Goal: Task Accomplishment & Management: Complete application form

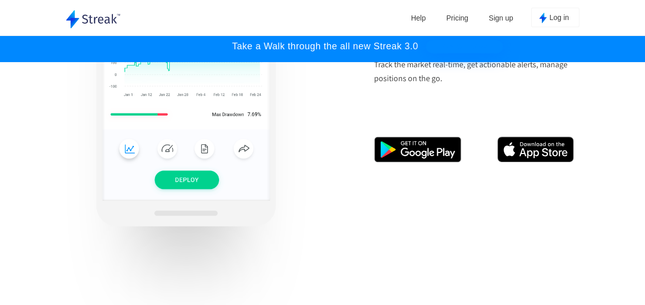
scroll to position [686, 0]
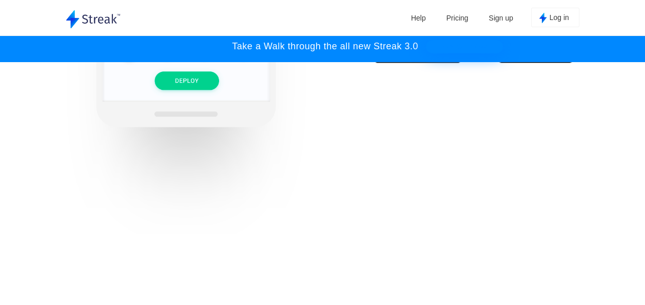
click at [555, 16] on span "Log in" at bounding box center [558, 18] width 19 height 10
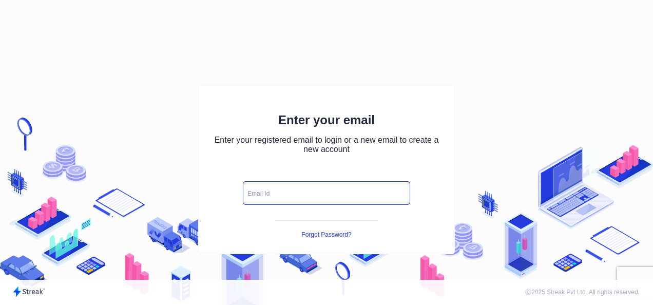
click at [341, 196] on input "text" at bounding box center [326, 193] width 167 height 24
type input "[EMAIL_ADDRESS][DOMAIN_NAME]"
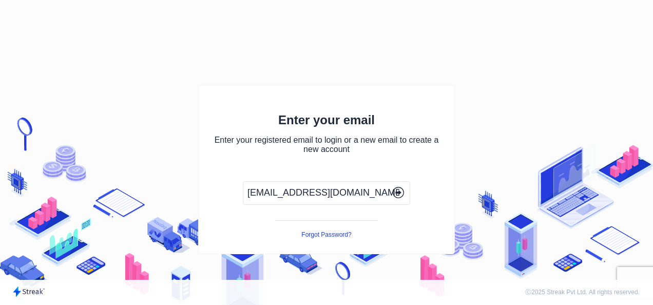
click at [398, 193] on icon "button" at bounding box center [397, 193] width 4 height 2
click at [397, 192] on icon "button" at bounding box center [397, 193] width 4 height 2
click at [396, 193] on icon "button" at bounding box center [397, 193] width 4 height 2
